Goal: Find specific page/section: Find specific page/section

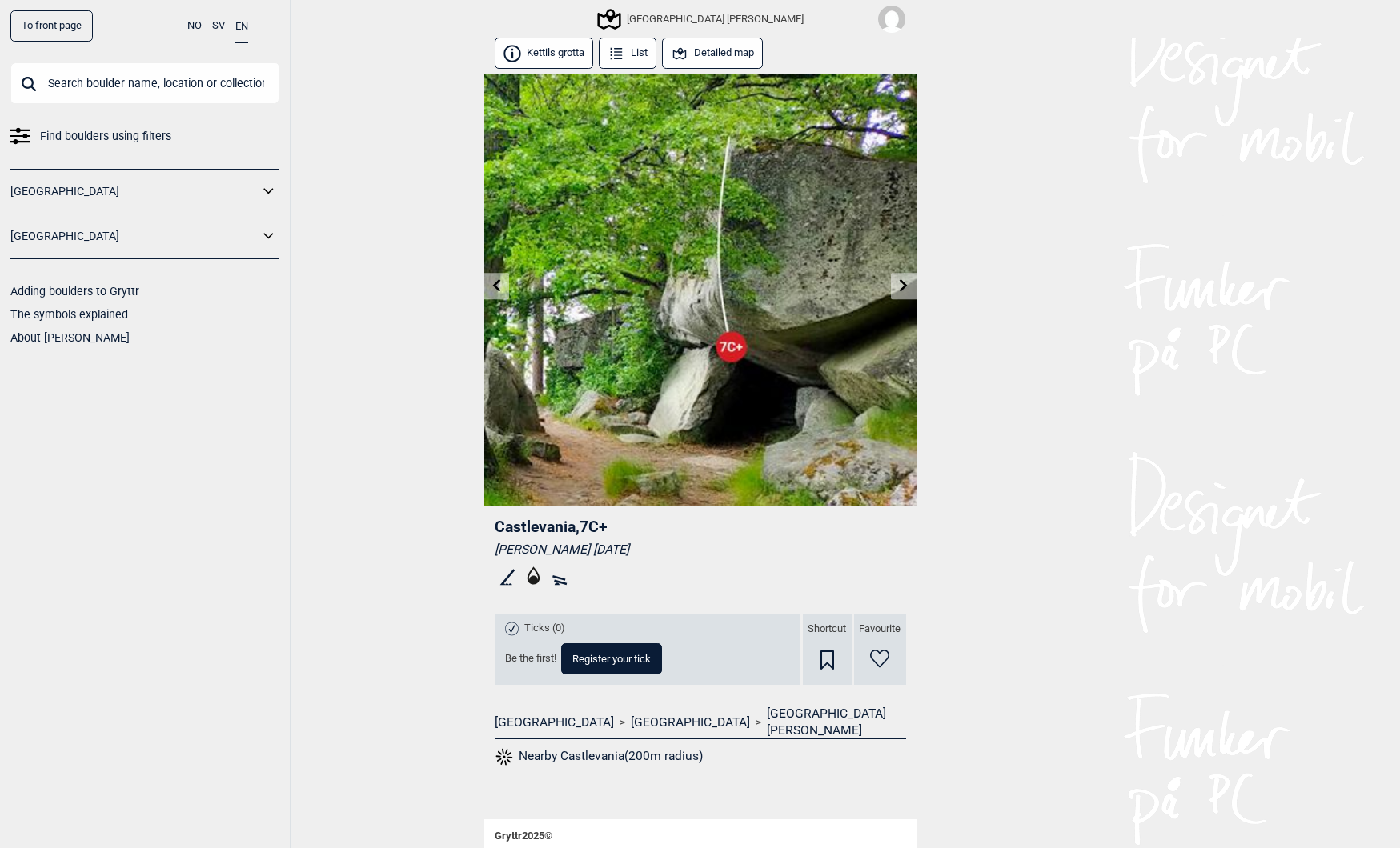
click at [91, 83] on input "text" at bounding box center [144, 83] width 269 height 41
type input "åkers"
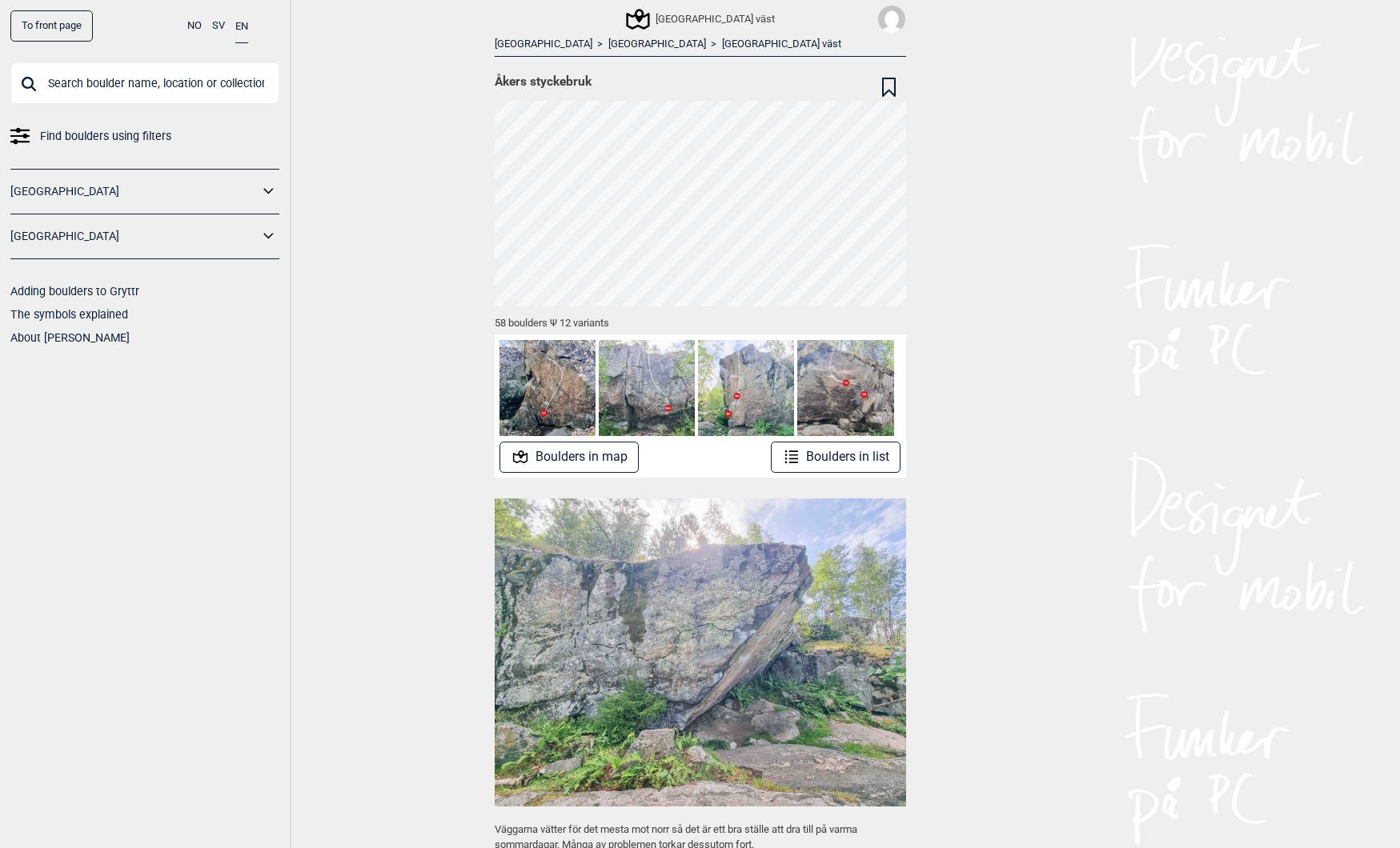
click at [54, 24] on link "To front page" at bounding box center [52, 25] width 83 height 31
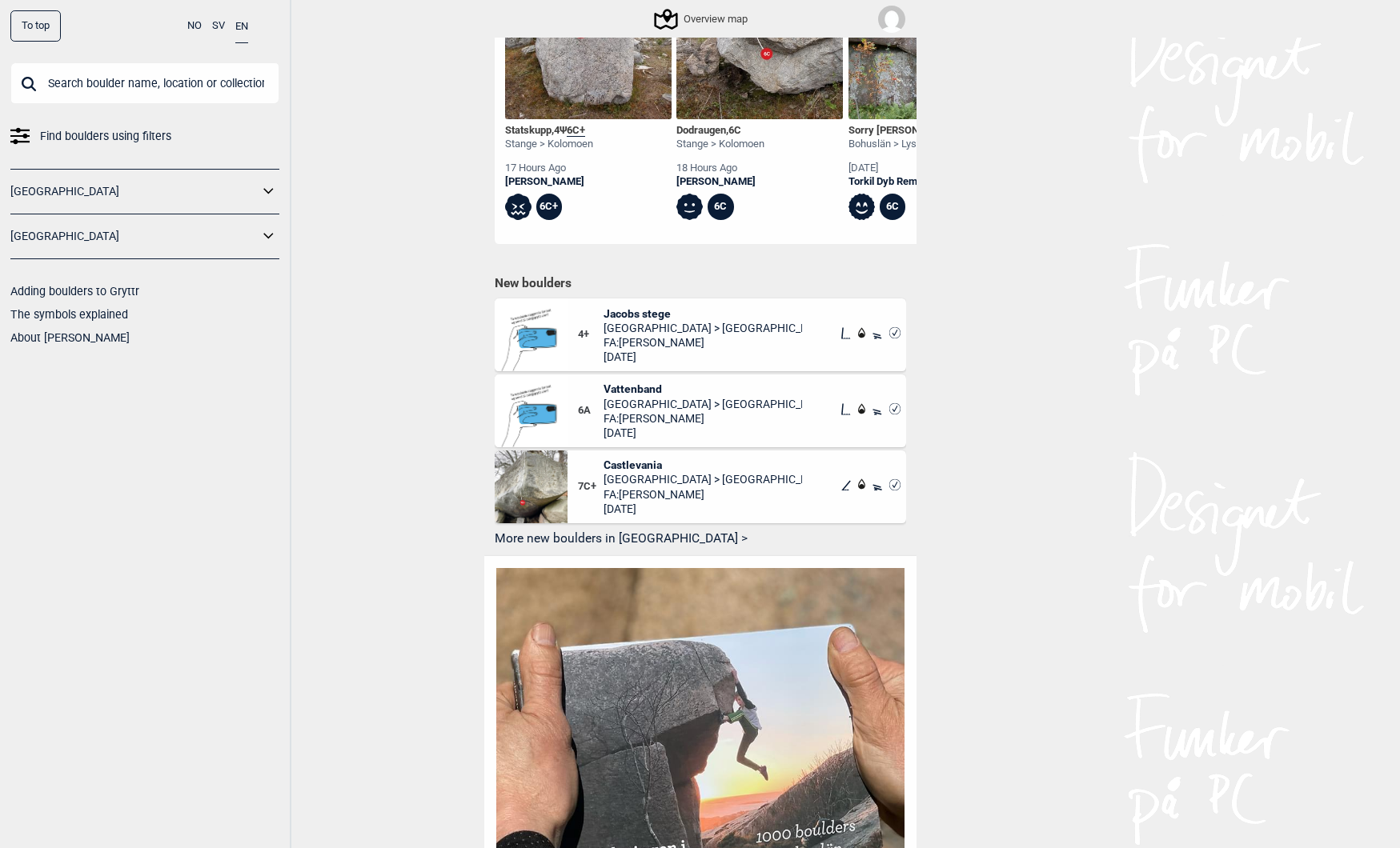
scroll to position [702, 0]
